Goal: Entertainment & Leisure: Browse casually

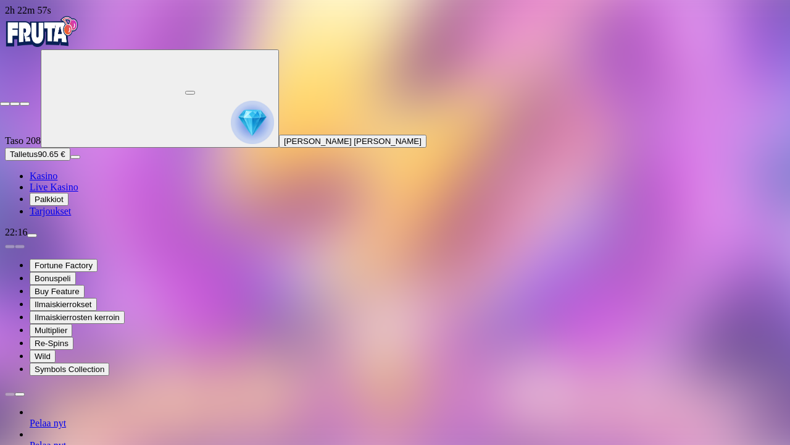
click at [25, 104] on span "fullscreen-exit icon" at bounding box center [25, 104] width 0 height 0
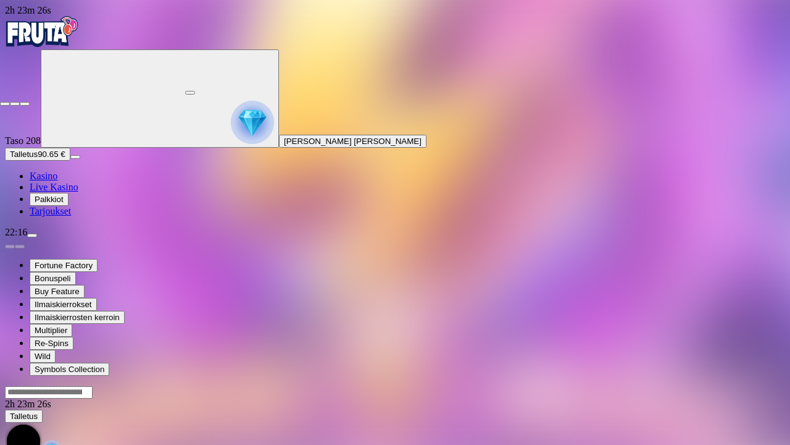
click at [25, 104] on span "fullscreen-exit icon" at bounding box center [25, 104] width 0 height 0
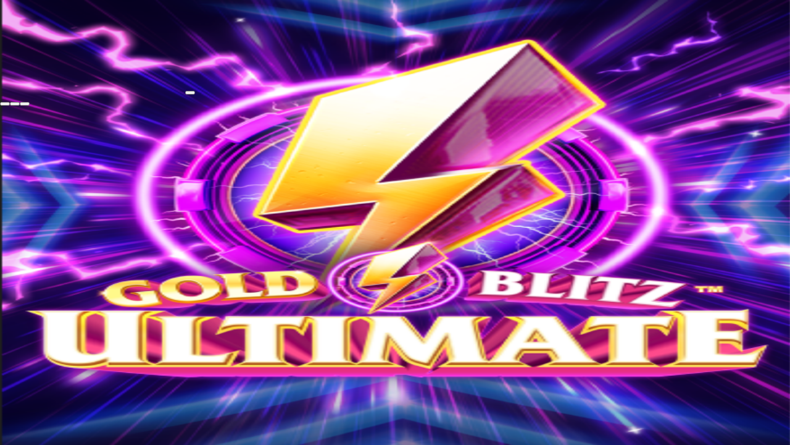
click at [30, 102] on button "button" at bounding box center [25, 104] width 10 height 4
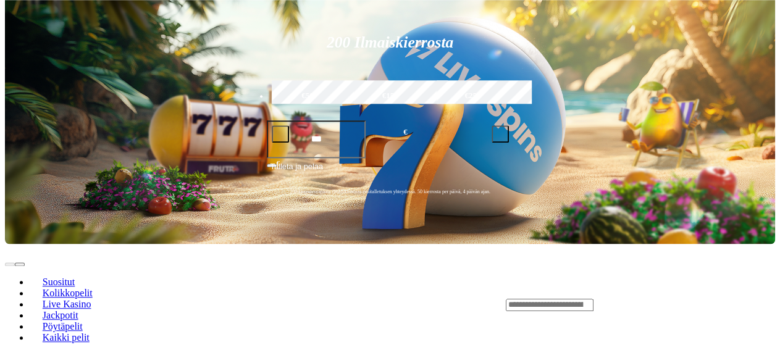
scroll to position [259, 0]
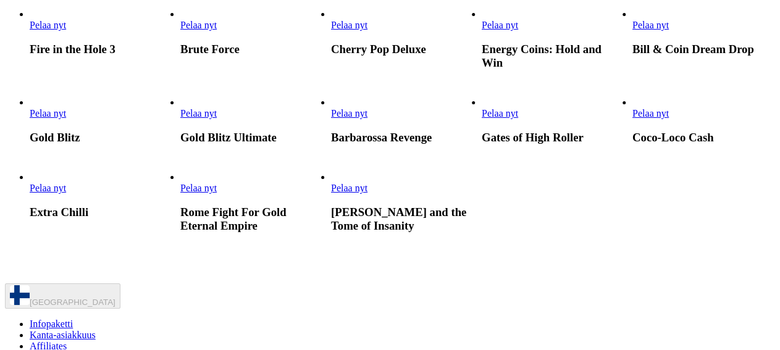
scroll to position [543, 0]
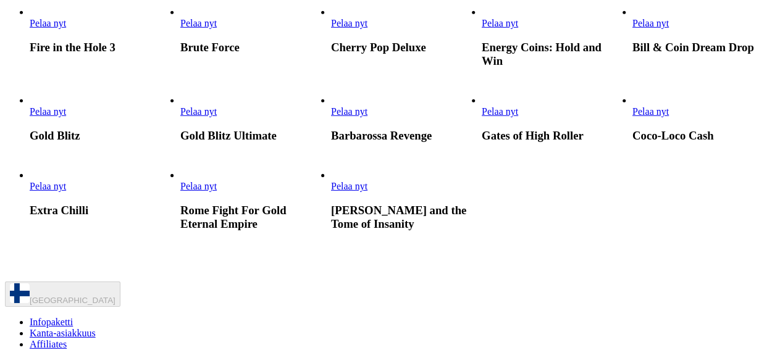
click at [217, 117] on span "Pelaa nyt" at bounding box center [198, 111] width 36 height 10
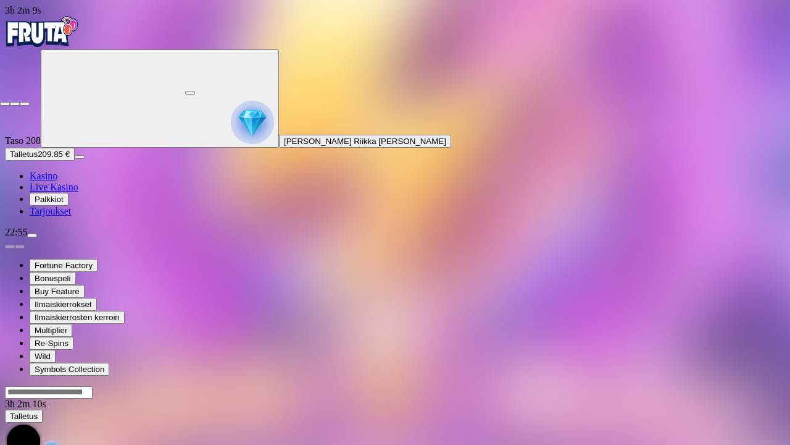
click at [25, 104] on span "fullscreen-exit icon" at bounding box center [25, 104] width 0 height 0
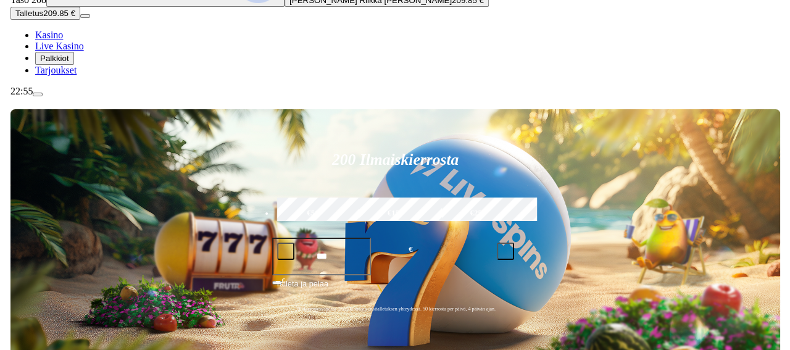
scroll to position [143, 0]
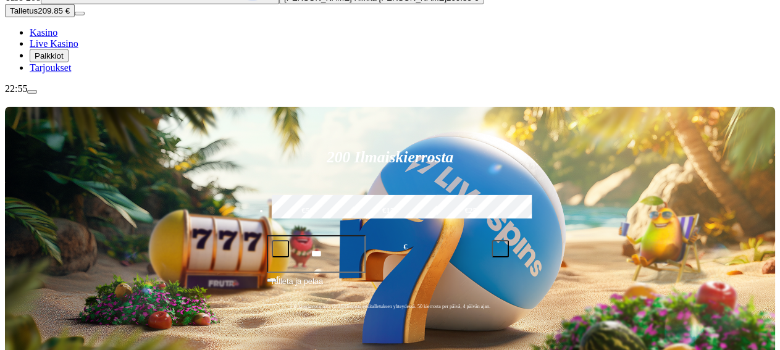
click at [74, 94] on div "22:55" at bounding box center [390, 88] width 770 height 11
click at [32, 92] on span "menu icon" at bounding box center [32, 92] width 0 height 0
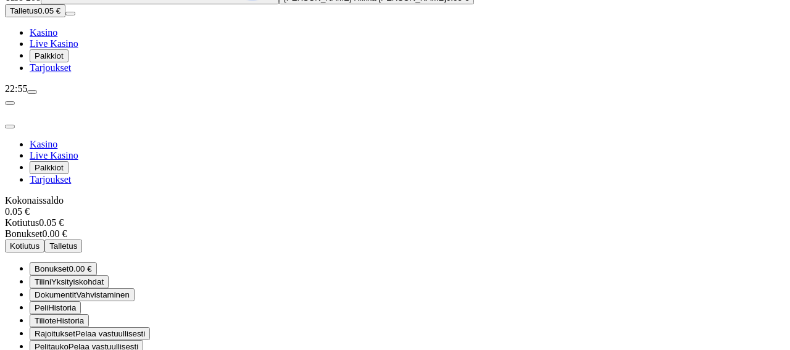
scroll to position [62, 0]
click at [69, 264] on span "Bonukset" at bounding box center [52, 268] width 35 height 9
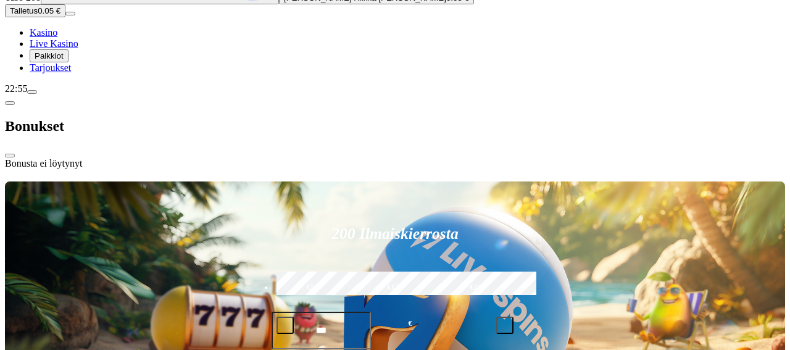
click at [10, 156] on span "close icon" at bounding box center [10, 156] width 0 height 0
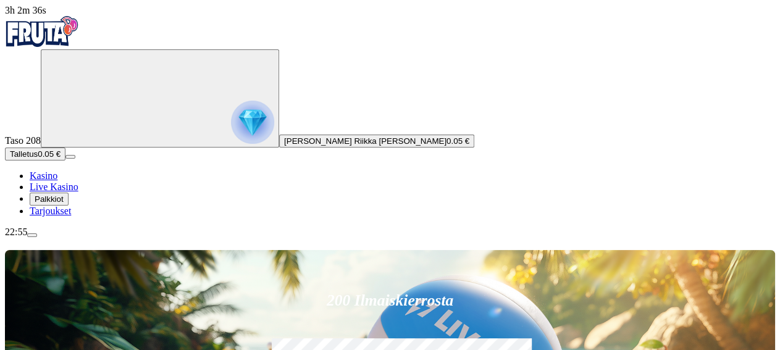
click at [284, 146] on span "[PERSON_NAME] Riikka [PERSON_NAME]" at bounding box center [365, 140] width 162 height 9
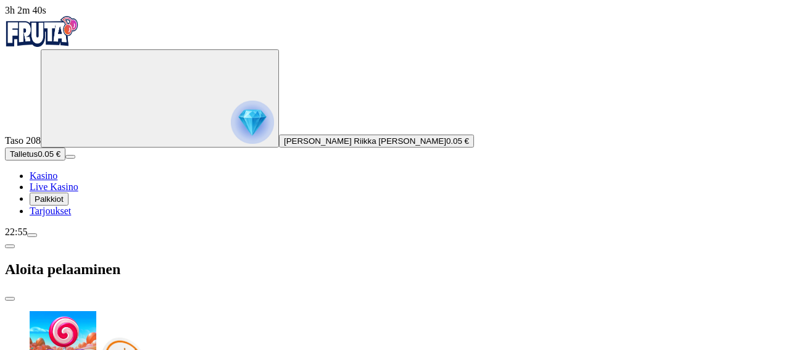
scroll to position [33, 0]
click at [118, 217] on div "Taso 208 [PERSON_NAME] Riikka [PERSON_NAME] 0.05 € Talletus 0.05 € Kasino Live …" at bounding box center [395, 132] width 780 height 167
click at [284, 146] on span "[PERSON_NAME] Riikka [PERSON_NAME]" at bounding box center [365, 140] width 162 height 9
click at [95, 104] on icon "Primary" at bounding box center [138, 97] width 185 height 93
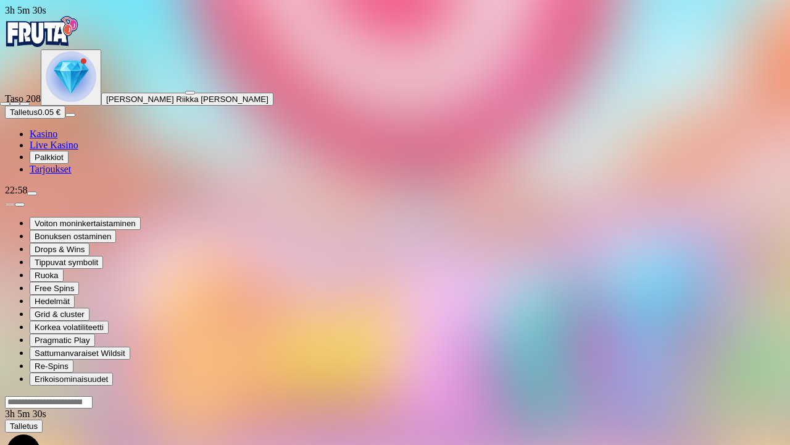
click at [25, 104] on span "fullscreen-exit icon" at bounding box center [25, 104] width 0 height 0
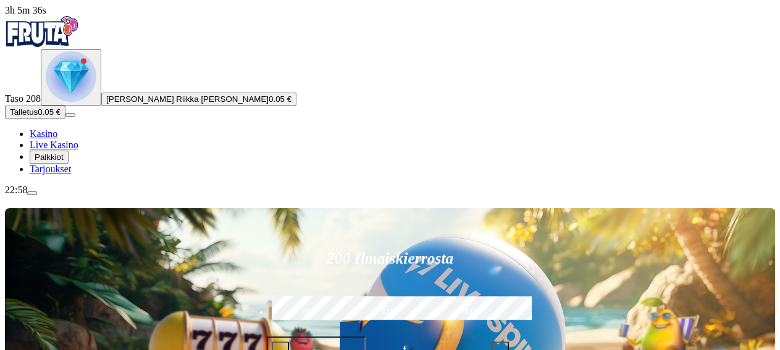
click at [80, 102] on img "Primary" at bounding box center [71, 76] width 51 height 51
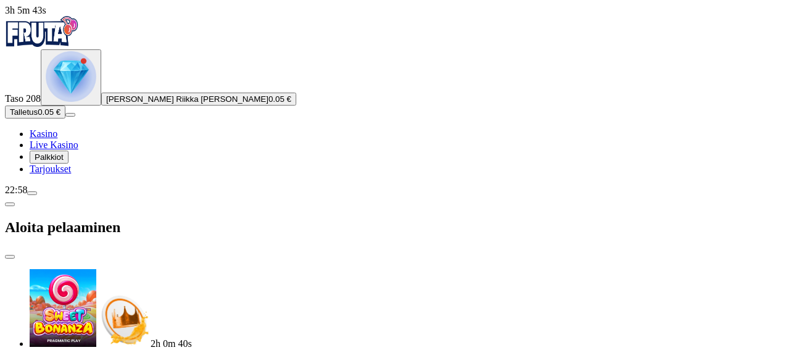
click at [76, 102] on img "Primary" at bounding box center [71, 76] width 51 height 51
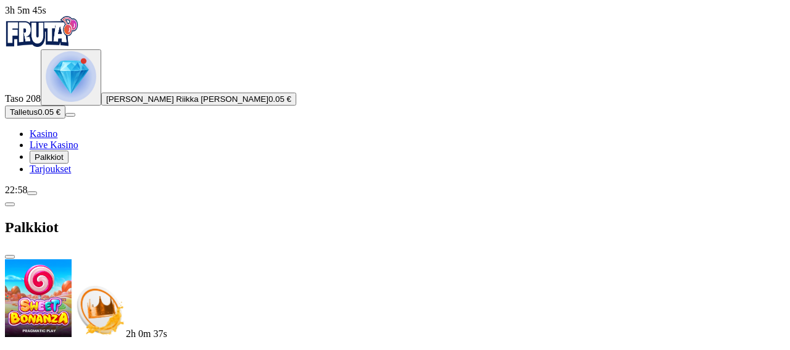
click at [77, 102] on img "Primary" at bounding box center [71, 76] width 51 height 51
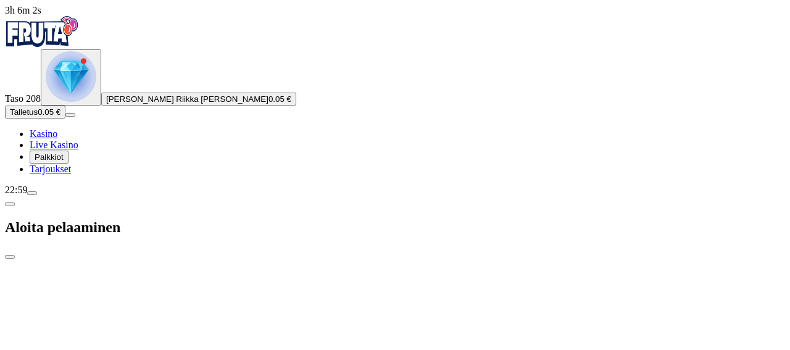
scroll to position [23, 0]
click at [98, 106] on div "Taso 208 [PERSON_NAME] Riikka [PERSON_NAME] 0.05 €" at bounding box center [395, 77] width 780 height 56
click at [10, 257] on span "close icon" at bounding box center [10, 257] width 0 height 0
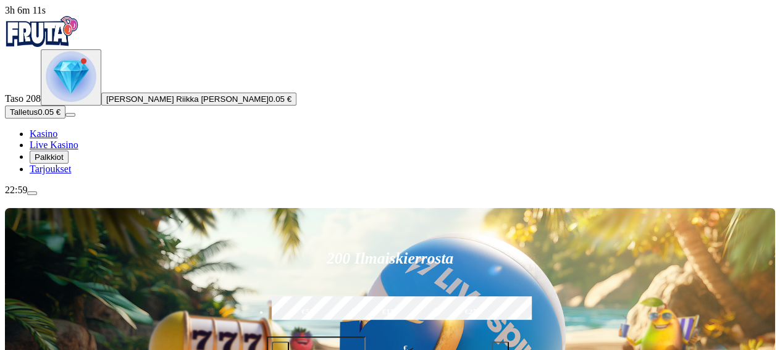
click at [73, 102] on img "Primary" at bounding box center [71, 76] width 51 height 51
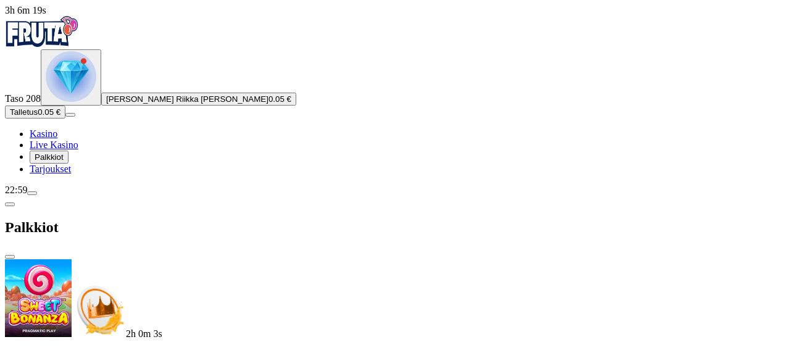
scroll to position [359, 0]
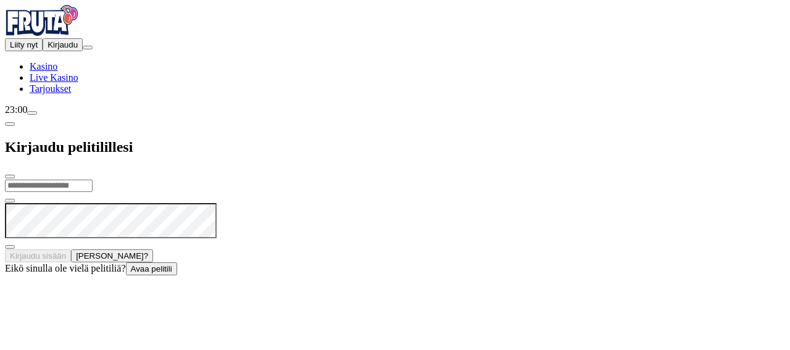
click at [519, 275] on div at bounding box center [395, 275] width 780 height 0
click at [27, 94] on nav "Kasino Live Kasino Tarjoukset" at bounding box center [395, 77] width 780 height 33
click at [57, 72] on span "Kasino" at bounding box center [44, 66] width 28 height 10
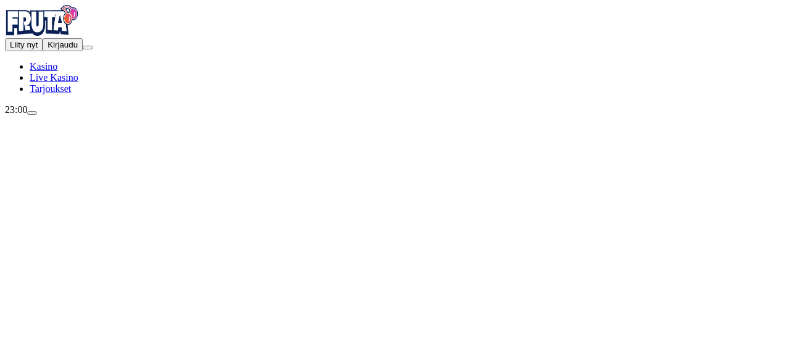
click at [57, 72] on span "Kasino" at bounding box center [44, 66] width 28 height 10
